Goal: Information Seeking & Learning: Learn about a topic

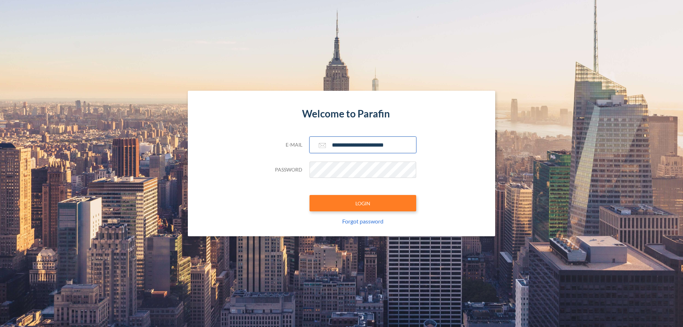
type input "**********"
click at [363, 203] on button "LOGIN" at bounding box center [363, 203] width 107 height 16
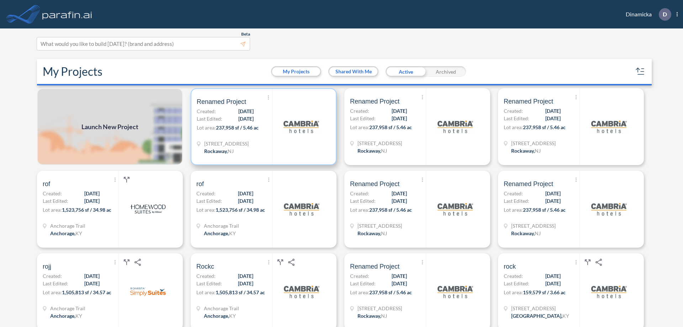
scroll to position [2, 0]
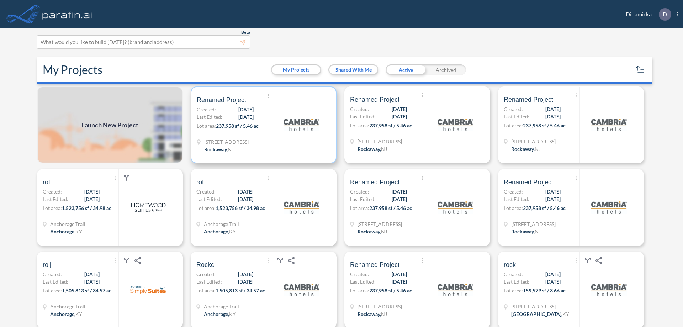
click at [262, 125] on p "Lot area: 237,958 sf / 5.46 ac" at bounding box center [234, 127] width 75 height 10
